Goal: Information Seeking & Learning: Learn about a topic

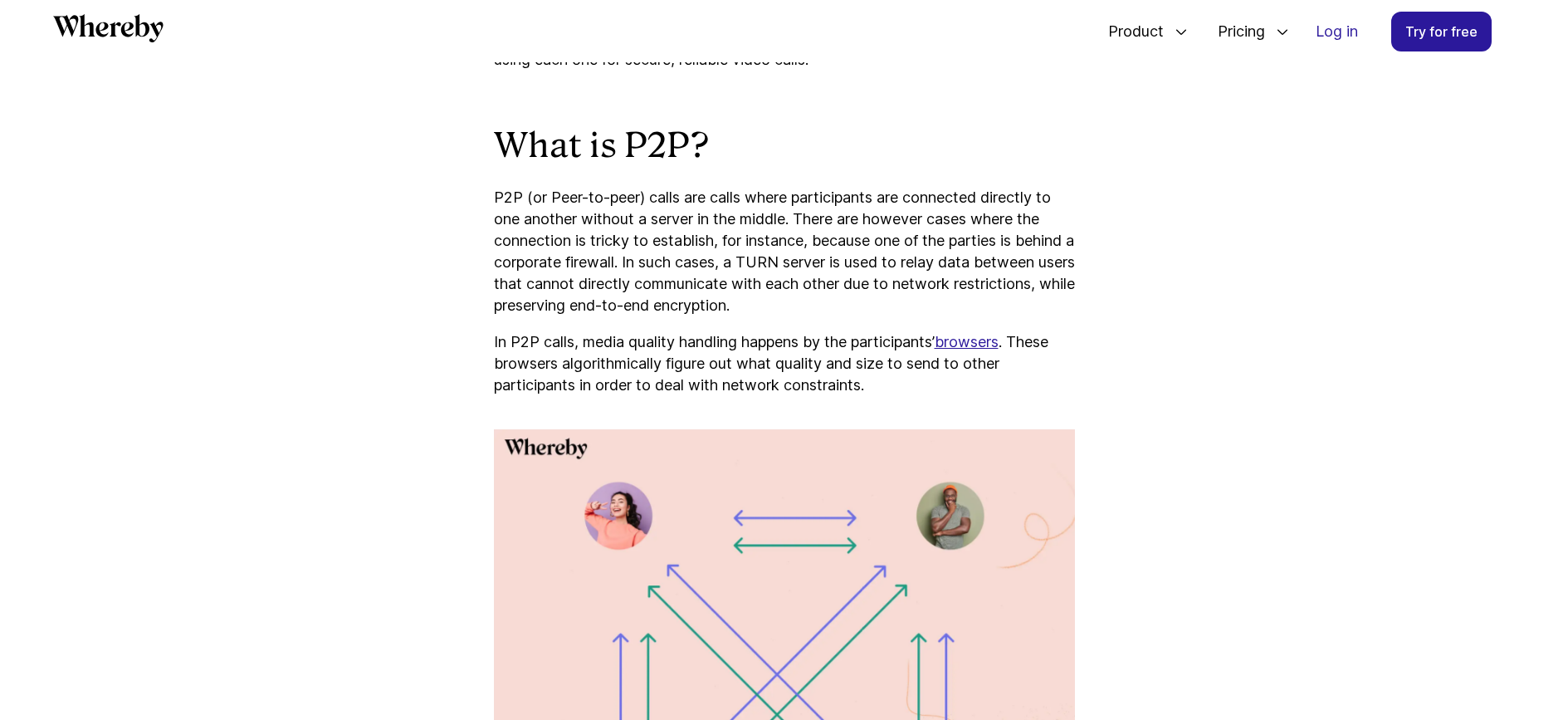
scroll to position [1346, 0]
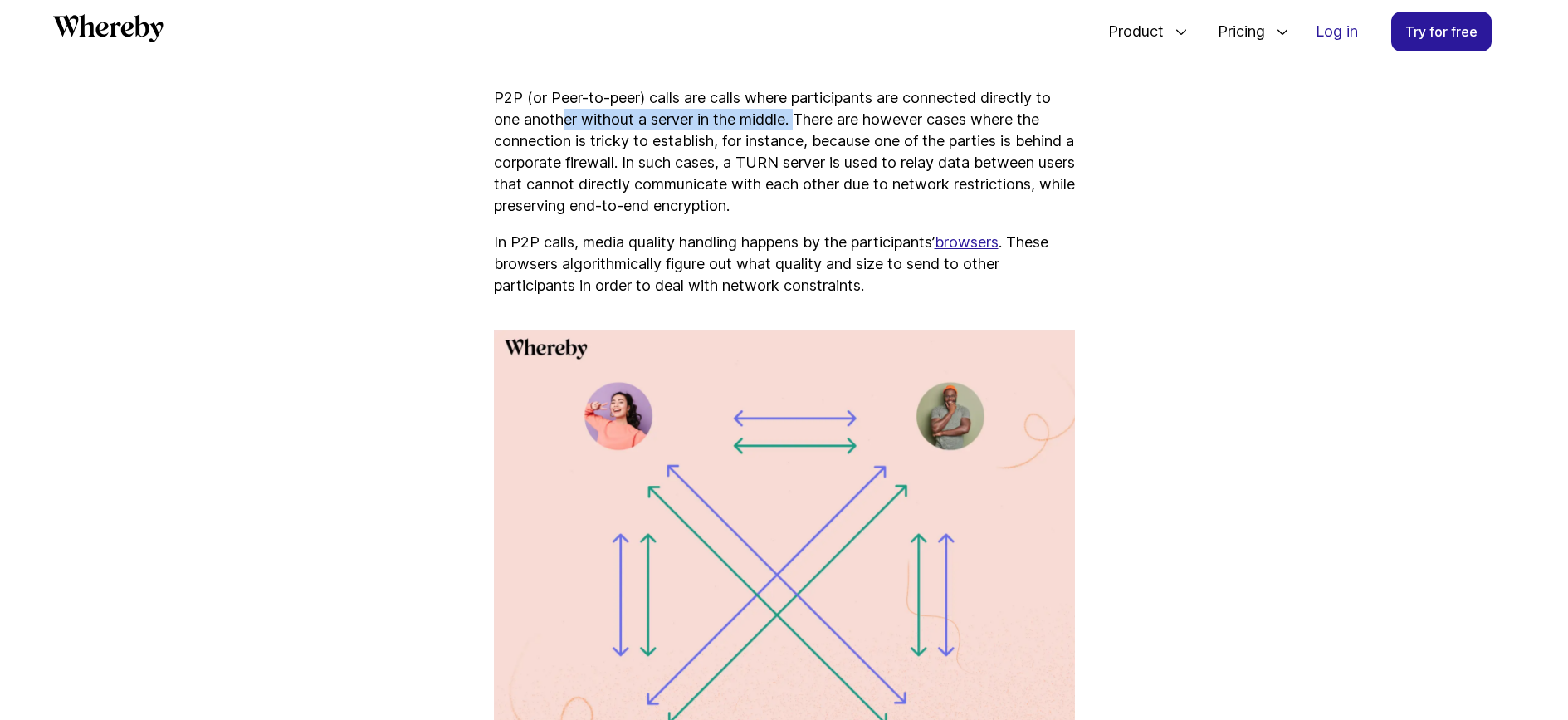
drag, startPoint x: 565, startPoint y: 117, endPoint x: 805, endPoint y: 124, distance: 240.1
click at [805, 124] on p "P2P (or Peer-to-peer) calls are calls where participants are connected directly…" at bounding box center [784, 152] width 581 height 129
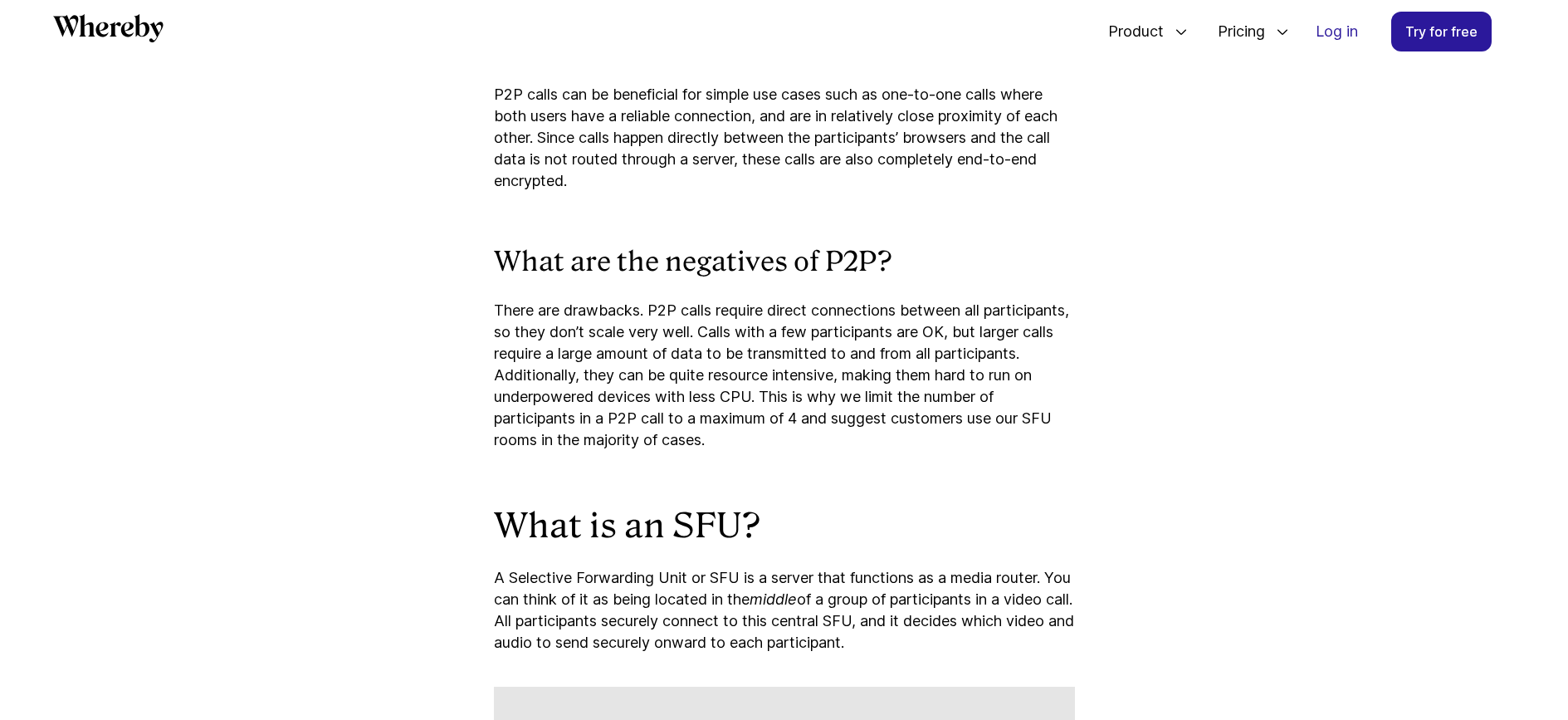
scroll to position [2353, 0]
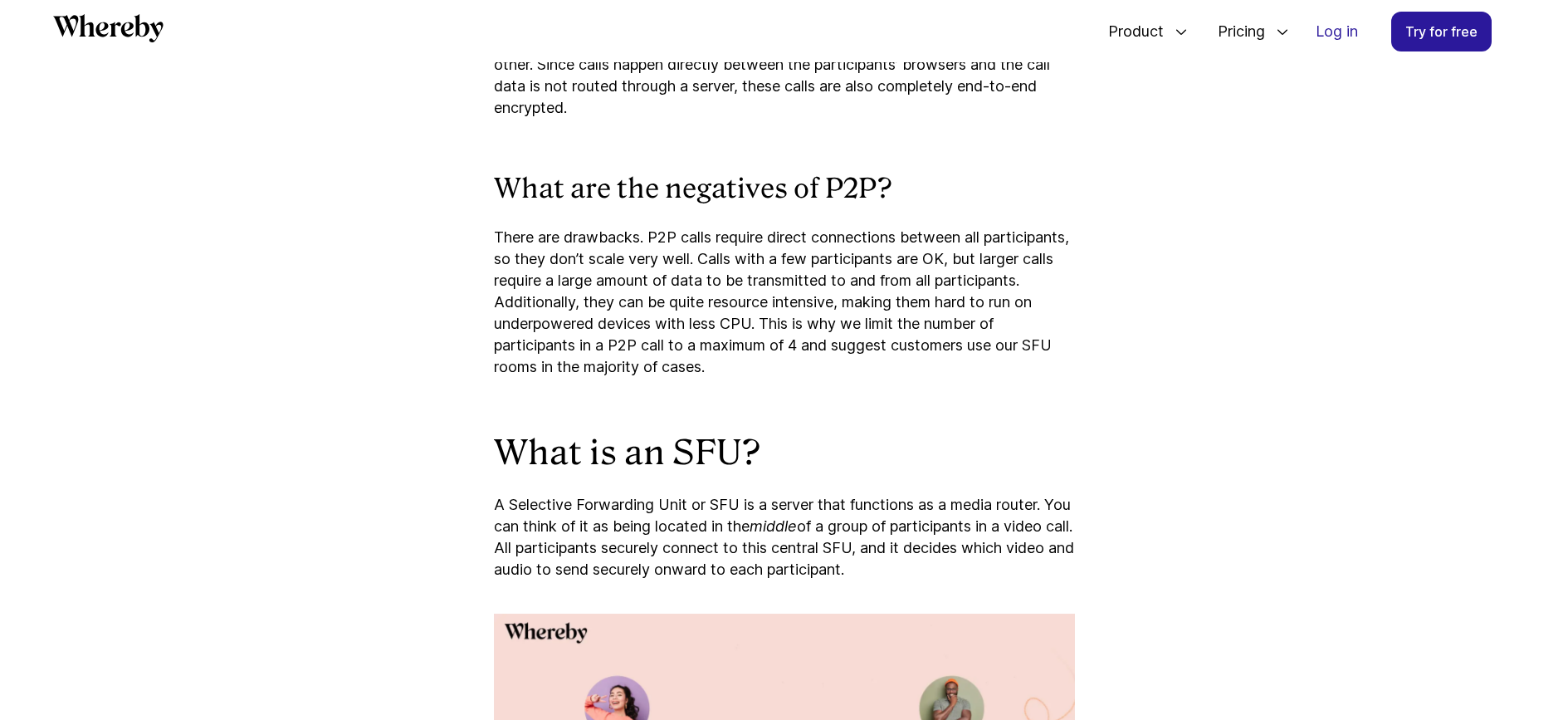
click at [804, 307] on p "There are drawbacks. P2P calls require direct connections between all participa…" at bounding box center [784, 302] width 581 height 151
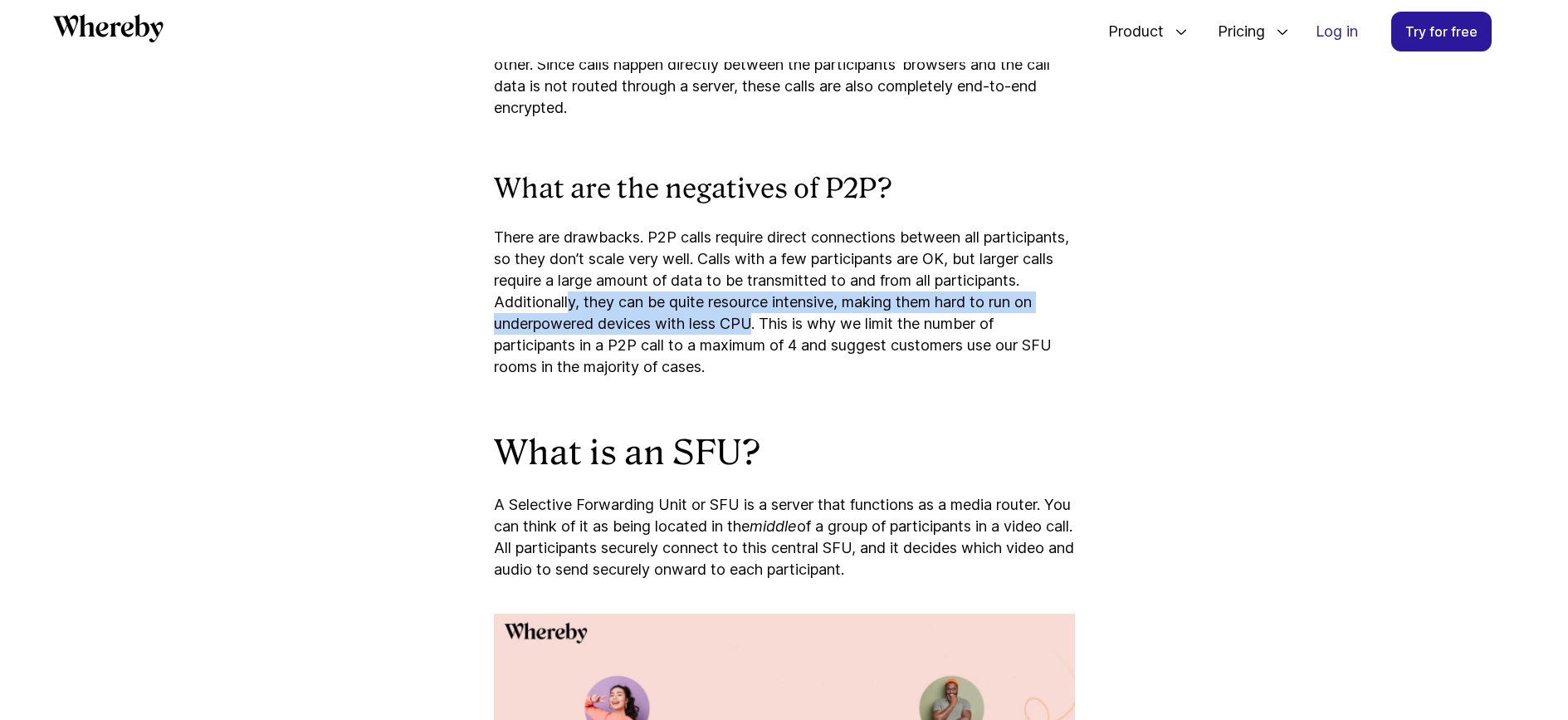
drag, startPoint x: 663, startPoint y: 299, endPoint x: 824, endPoint y: 321, distance: 162.5
click at [824, 321] on p "There are drawbacks. P2P calls require direct connections between all participa…" at bounding box center [784, 302] width 581 height 151
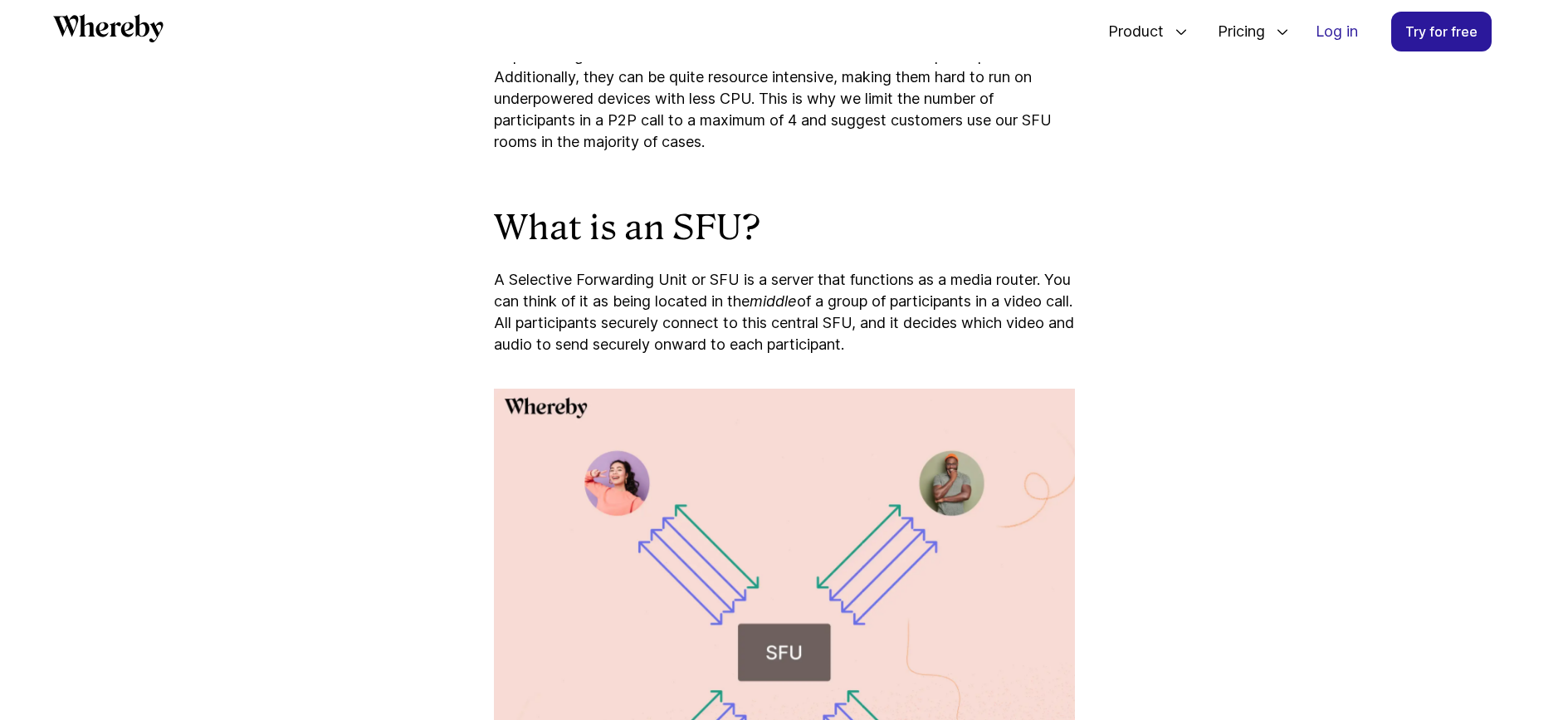
scroll to position [2732, 0]
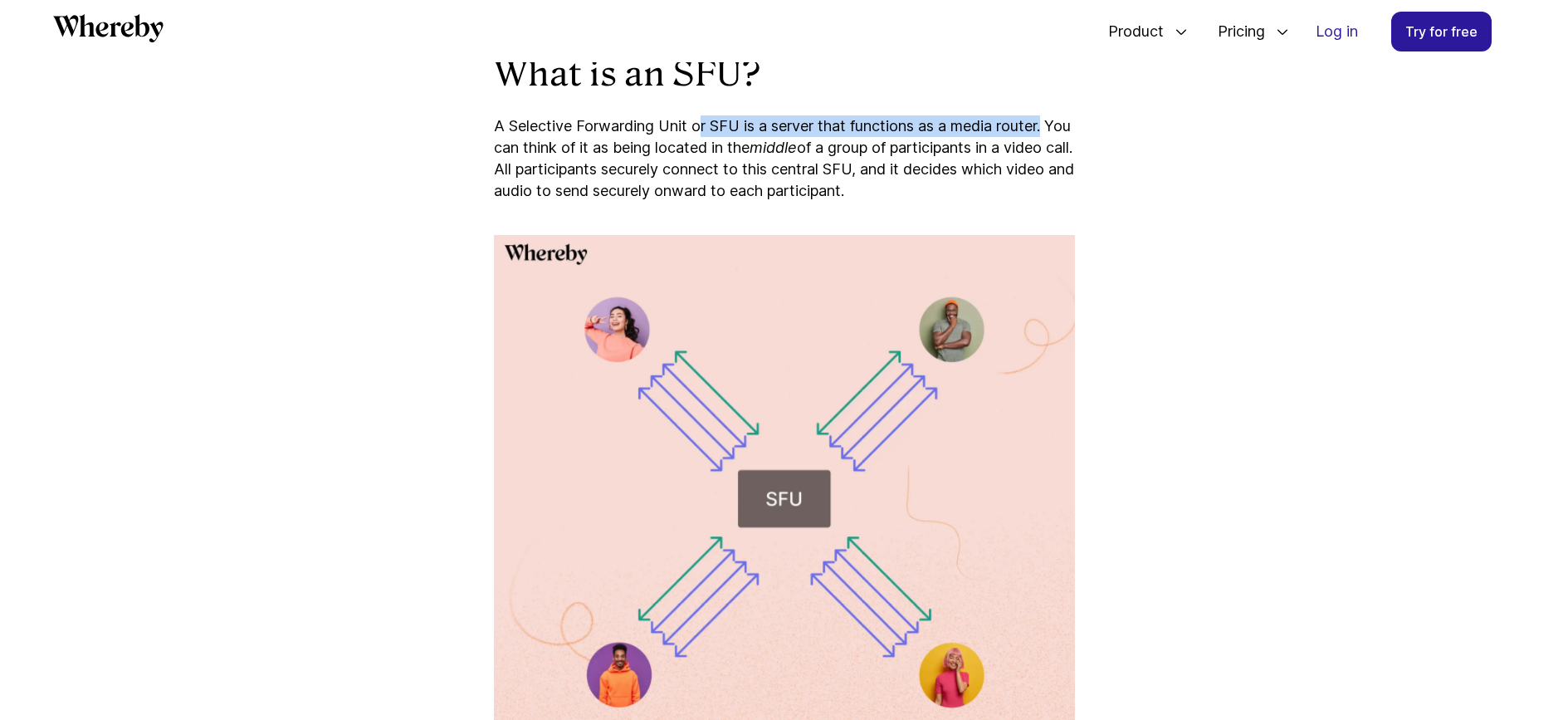
drag, startPoint x: 704, startPoint y: 122, endPoint x: 1058, endPoint y: 126, distance: 354.0
click at [1058, 126] on p "A Selective Forwarding Unit or SFU is a server that functions as a media router…" at bounding box center [784, 159] width 581 height 86
click at [1098, 153] on article "P2P vs SFU Video Calls: Which is Best? Discover what P2P and SFU actually are a…" at bounding box center [784, 407] width 996 height 5722
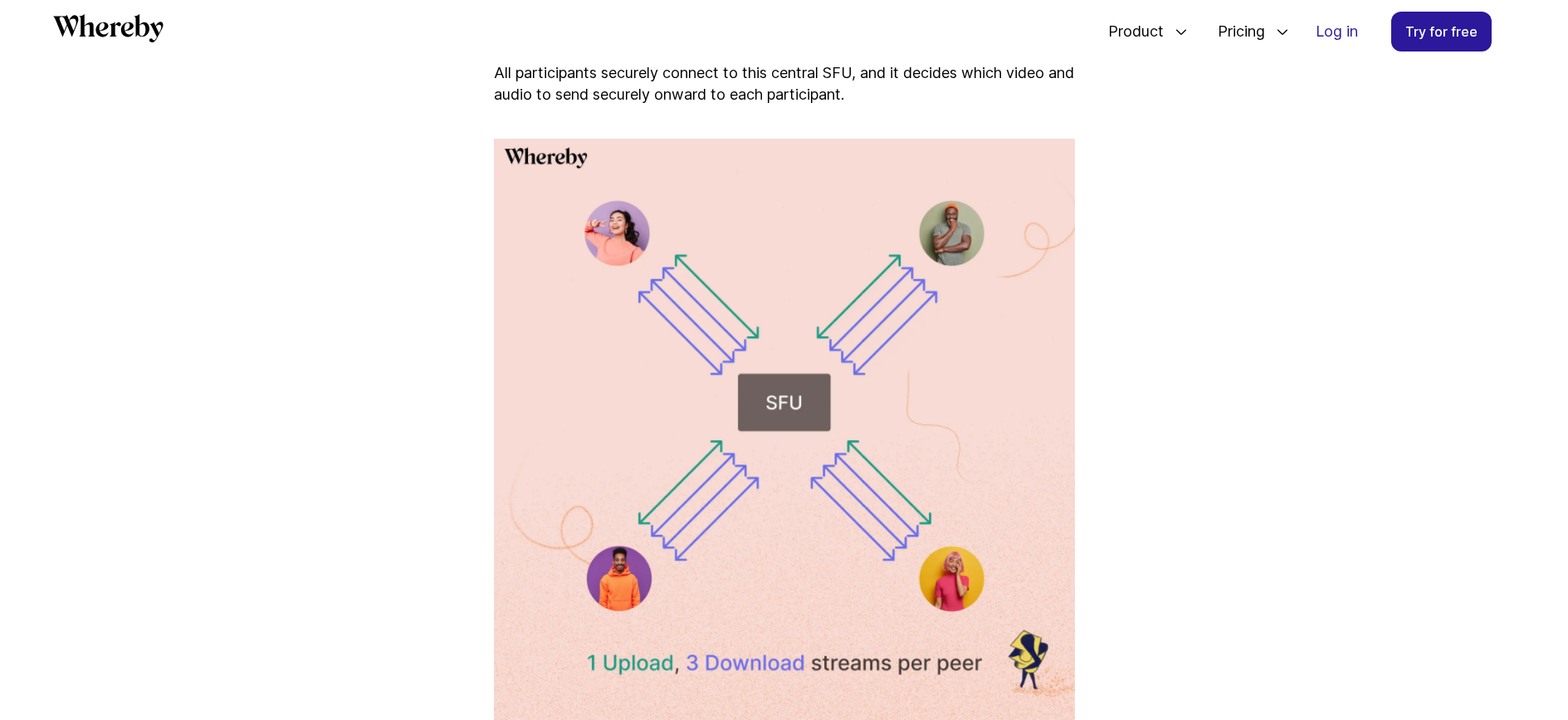
scroll to position [2816, 0]
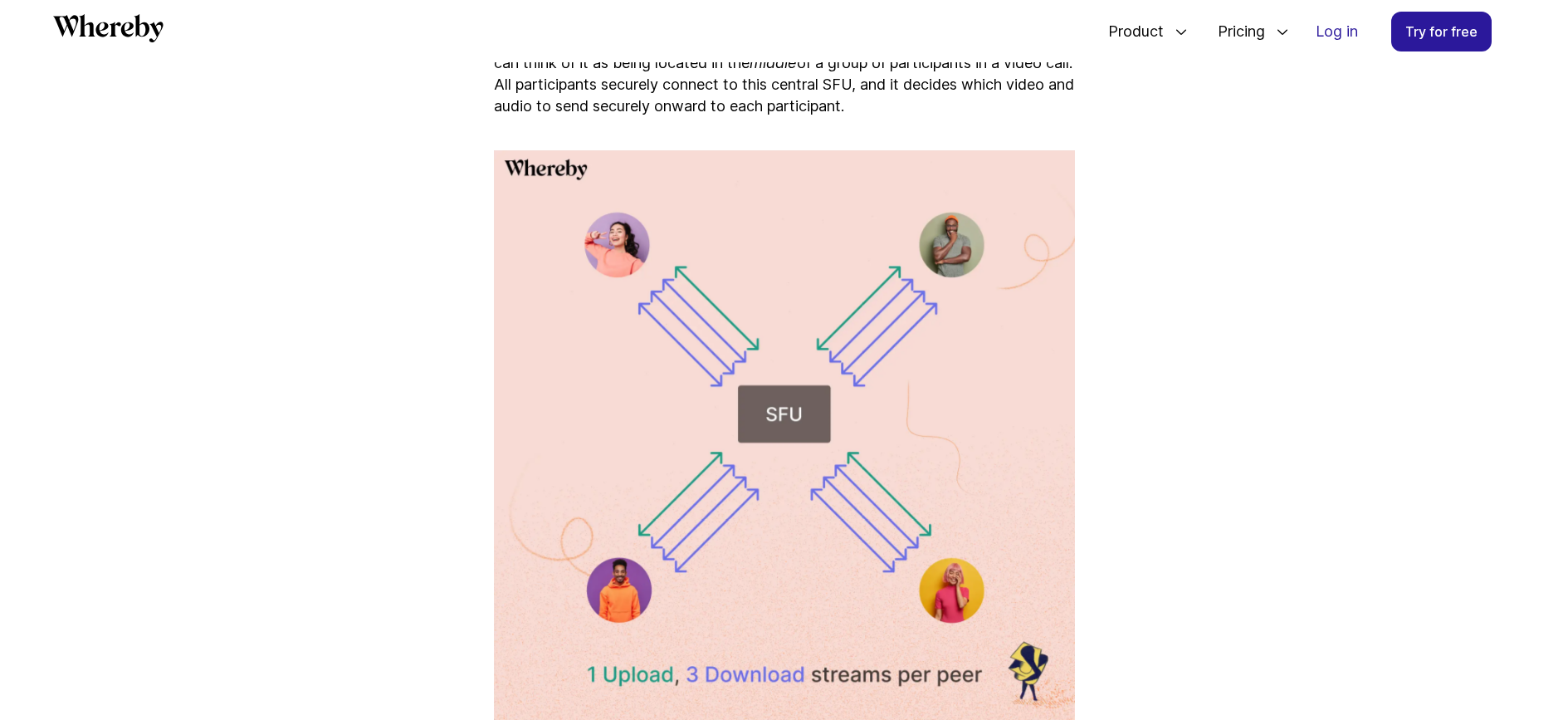
drag, startPoint x: 685, startPoint y: 576, endPoint x: 872, endPoint y: 16, distance: 590.4
